Goal: Find specific page/section: Find specific page/section

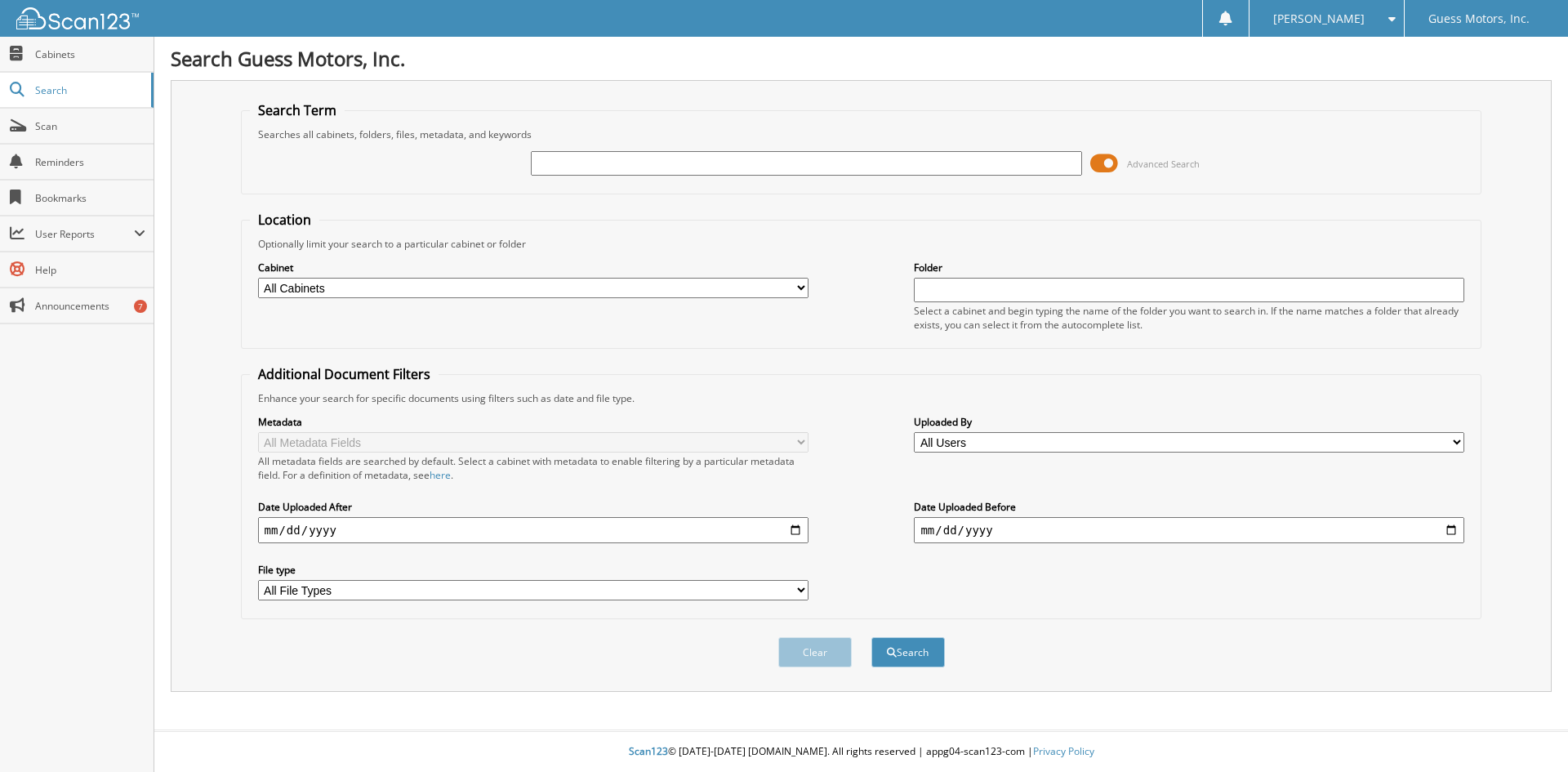
click at [671, 157] on input "text" at bounding box center [805, 164] width 550 height 24
type input "F20697A"
click at [871, 637] on button "Search" at bounding box center [908, 652] width 73 height 30
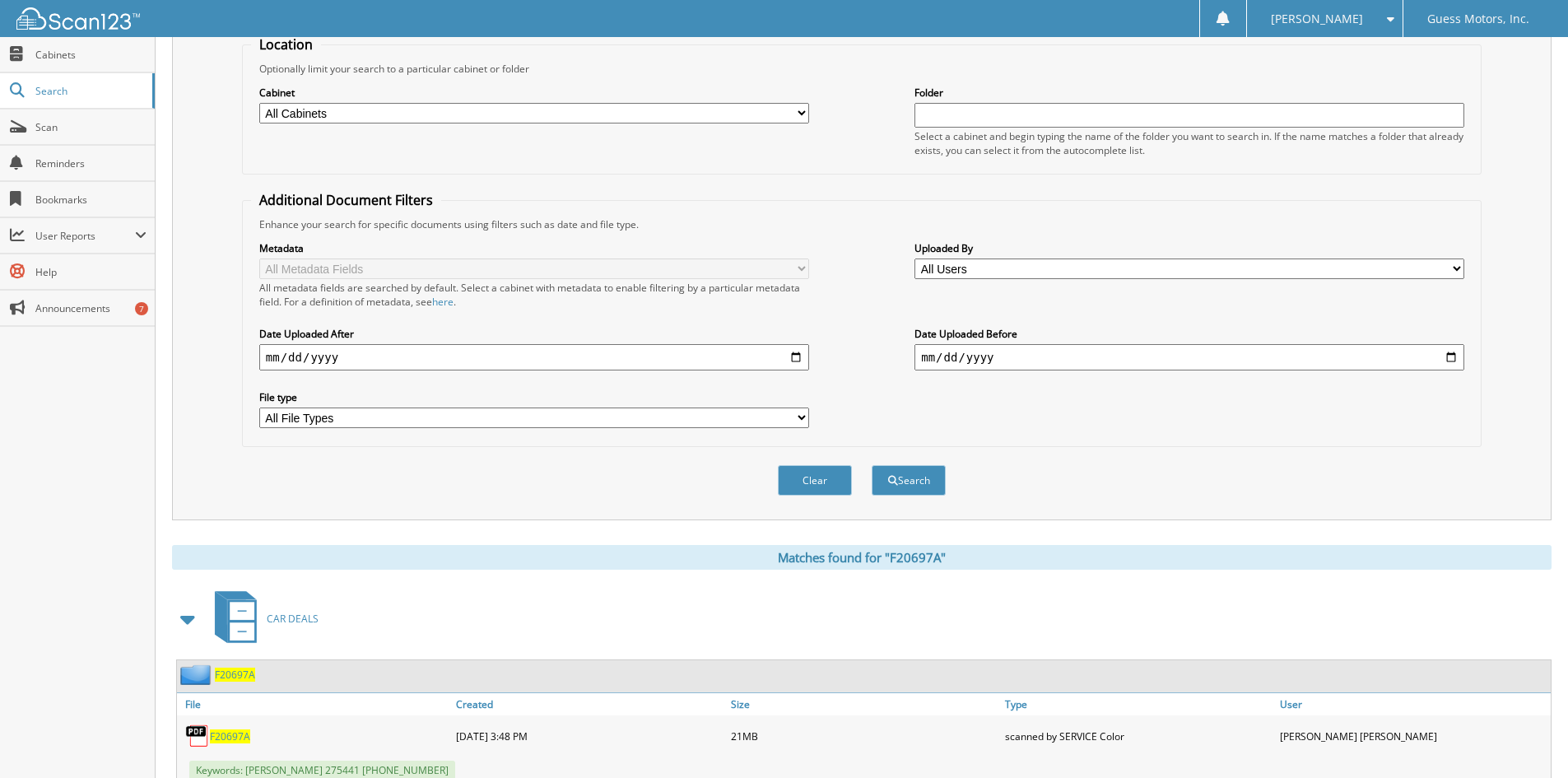
scroll to position [234, 0]
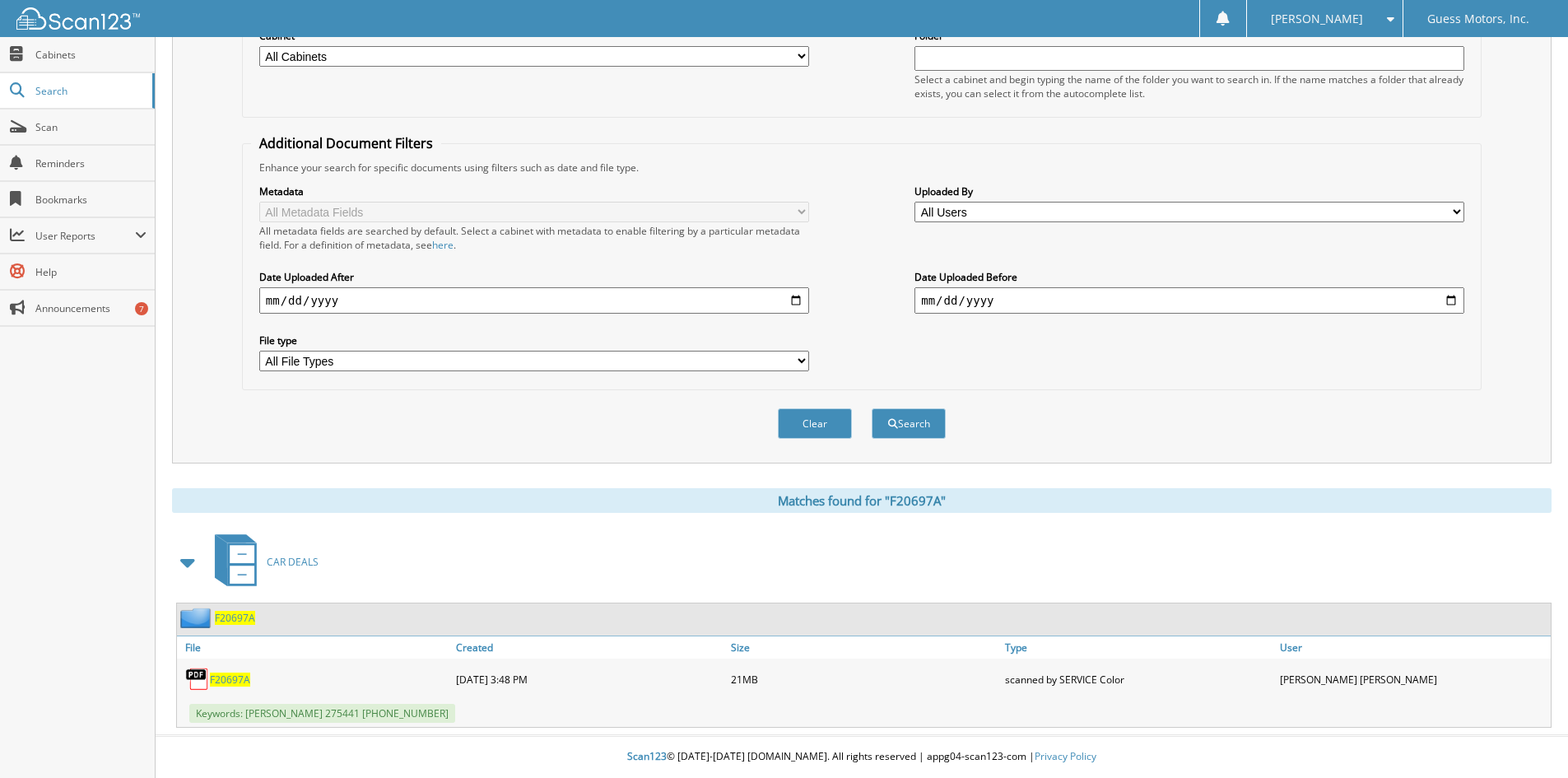
click at [226, 680] on span "F20697A" at bounding box center [229, 678] width 41 height 14
